Goal: Check status

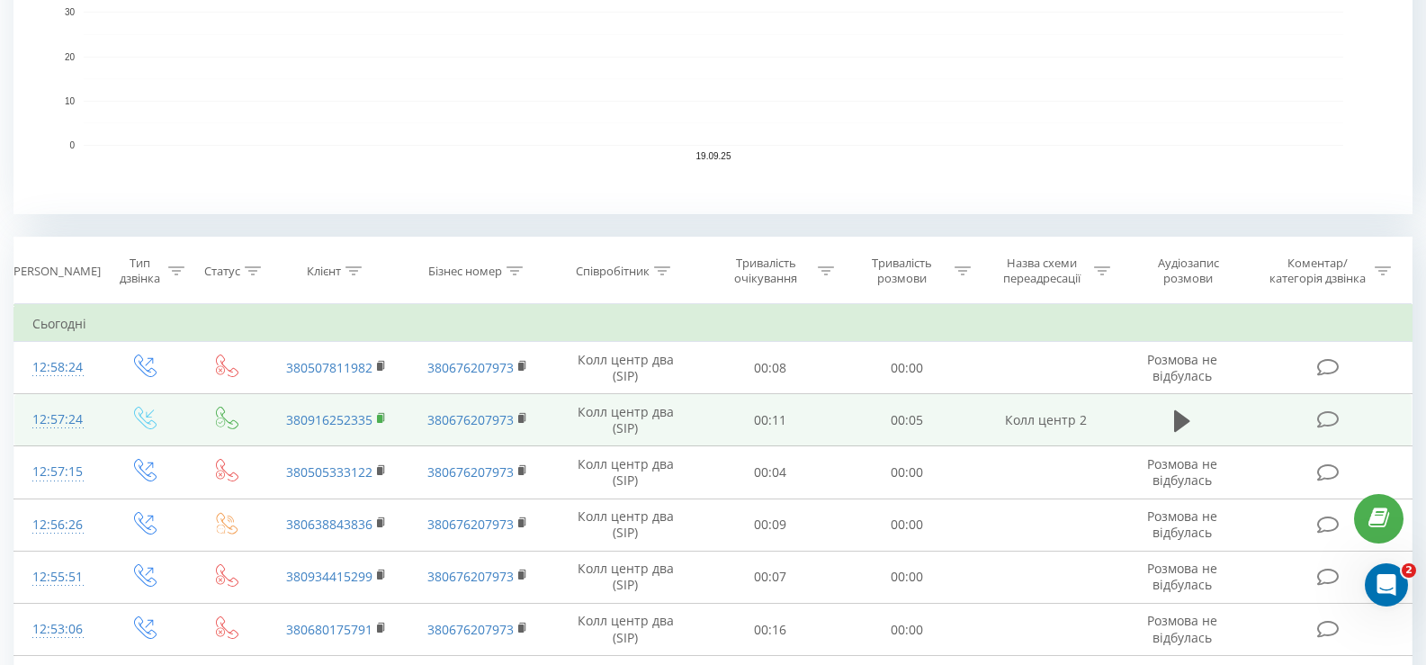
click at [382, 417] on rect at bounding box center [379, 419] width 5 height 8
click at [380, 418] on rect at bounding box center [379, 419] width 5 height 8
